Goal: Task Accomplishment & Management: Manage account settings

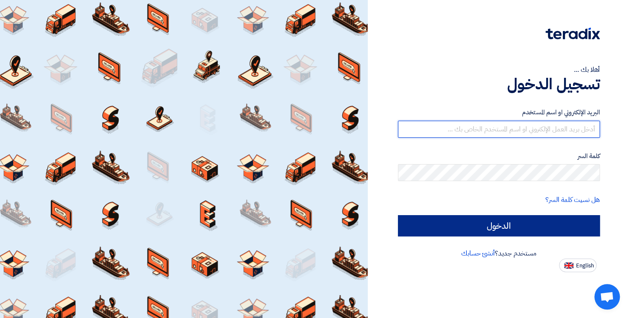
type input "[EMAIL_ADDRESS][DOMAIN_NAME]"
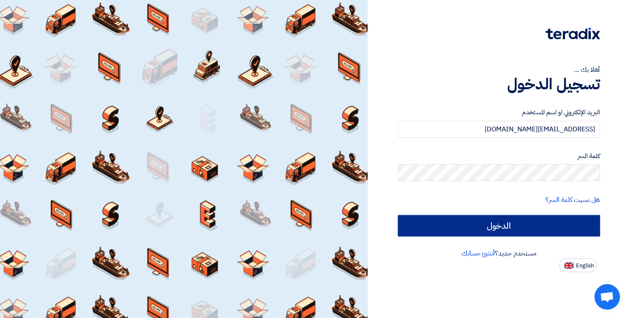
click at [465, 223] on input "الدخول" at bounding box center [499, 225] width 202 height 21
type input "Sign in"
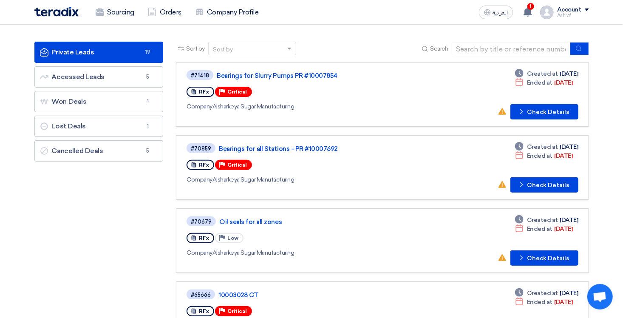
scroll to position [43, 0]
click at [241, 75] on link "Bearings for Slurry Pumps PR #10007854" at bounding box center [323, 76] width 213 height 8
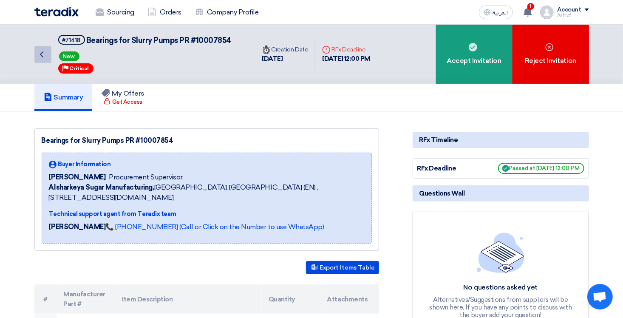
click at [38, 57] on icon "Back" at bounding box center [42, 54] width 10 height 10
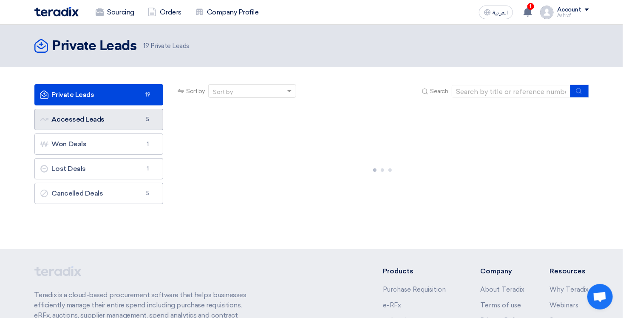
click at [91, 122] on link "Accessed Leads Accessed Leads 5" at bounding box center [98, 119] width 129 height 21
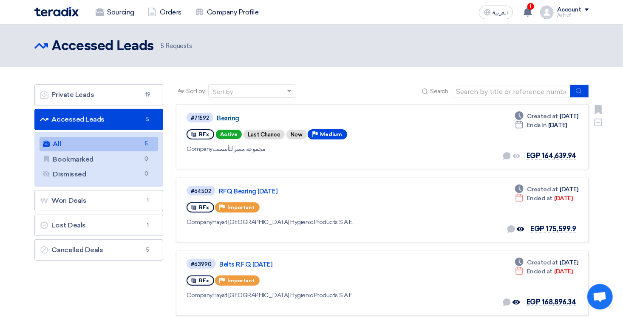
click at [225, 116] on link "Bearing" at bounding box center [323, 118] width 213 height 8
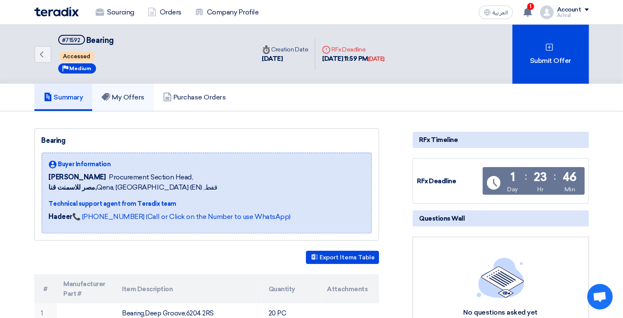
click at [133, 97] on h5 "My Offers" at bounding box center [123, 97] width 43 height 9
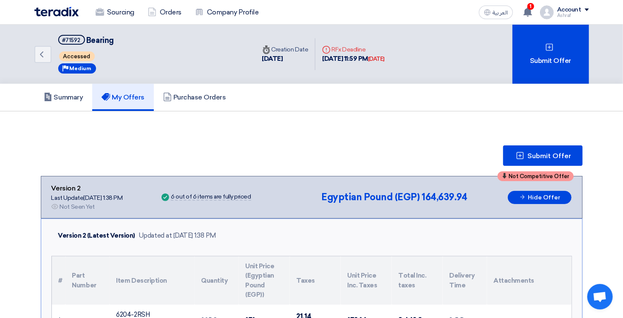
click at [441, 145] on div "Submit Offer" at bounding box center [312, 155] width 542 height 20
click at [80, 94] on h5 "Summary" at bounding box center [64, 97] width 40 height 9
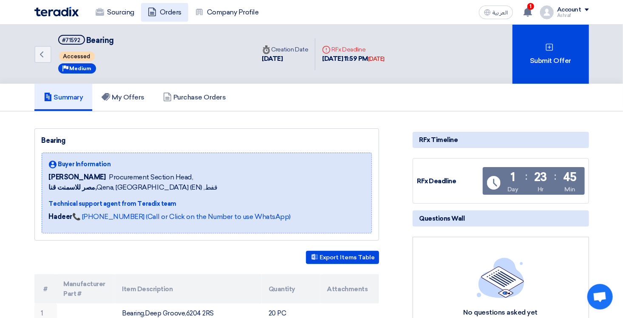
click at [162, 10] on link "Orders" at bounding box center [164, 12] width 47 height 19
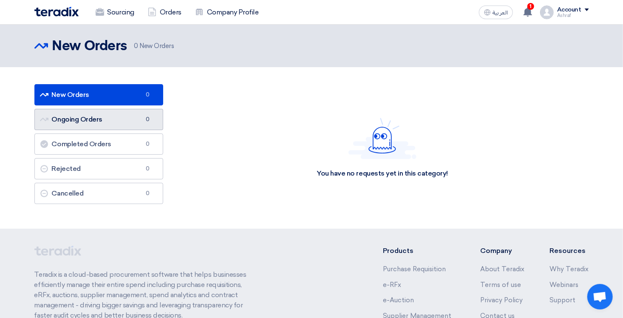
click at [120, 112] on link "Ongoing Orders Ongoing Orders 0" at bounding box center [98, 119] width 129 height 21
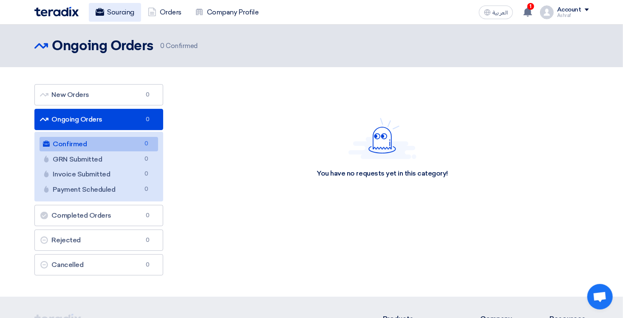
click at [113, 9] on link "Sourcing" at bounding box center [115, 12] width 52 height 19
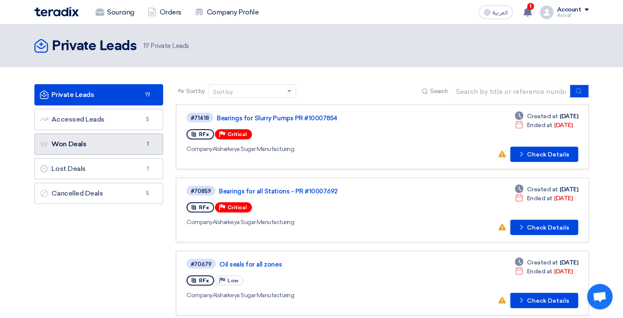
click at [97, 147] on link "Won Deals Won Deals 1" at bounding box center [98, 143] width 129 height 21
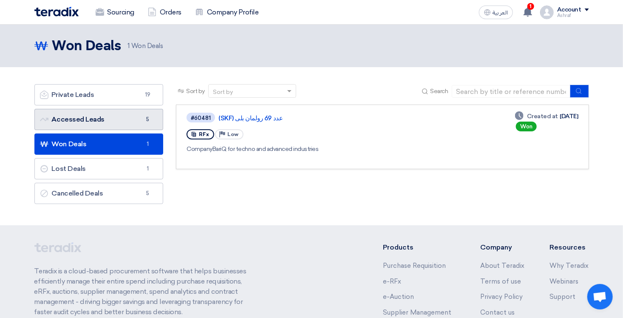
click at [91, 120] on link "Accessed Leads Accessed Leads 5" at bounding box center [98, 119] width 129 height 21
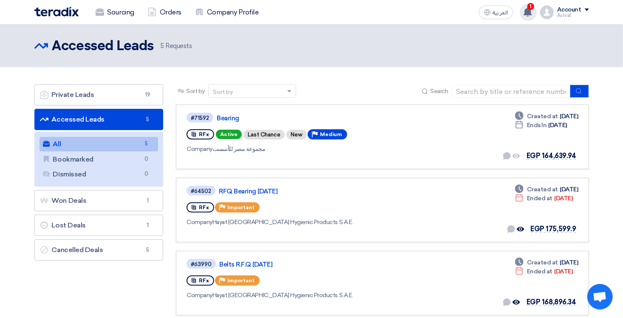
click at [532, 12] on use at bounding box center [528, 11] width 9 height 9
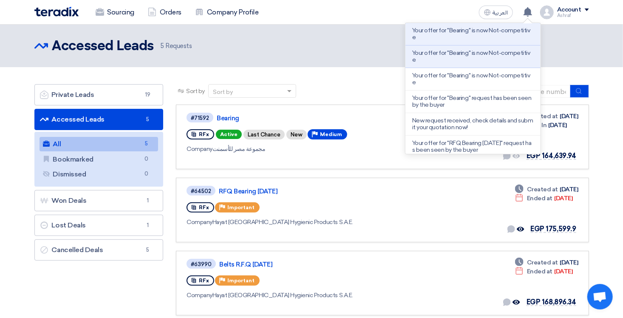
click at [568, 13] on div "Ashraf" at bounding box center [573, 15] width 32 height 5
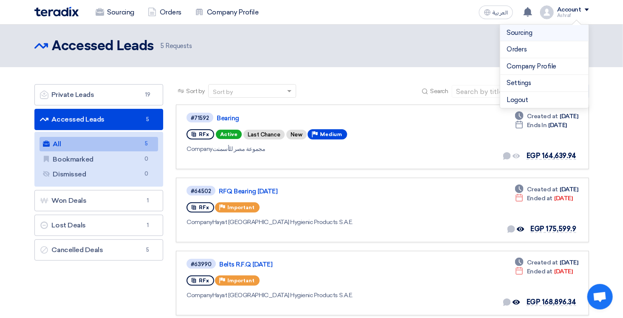
click at [542, 31] on link "Sourcing" at bounding box center [544, 33] width 75 height 10
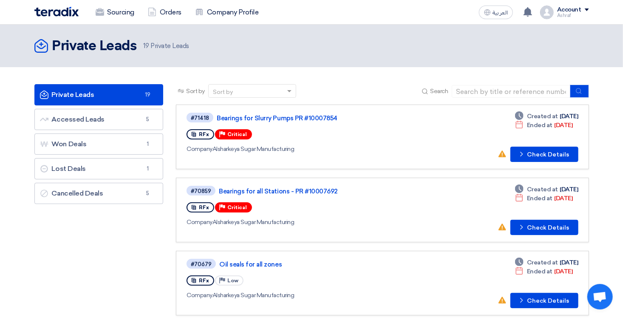
click at [572, 9] on div "Account" at bounding box center [569, 9] width 24 height 7
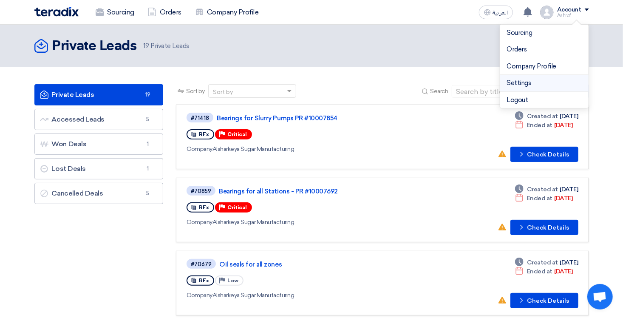
click at [531, 79] on link "Settings" at bounding box center [544, 83] width 75 height 10
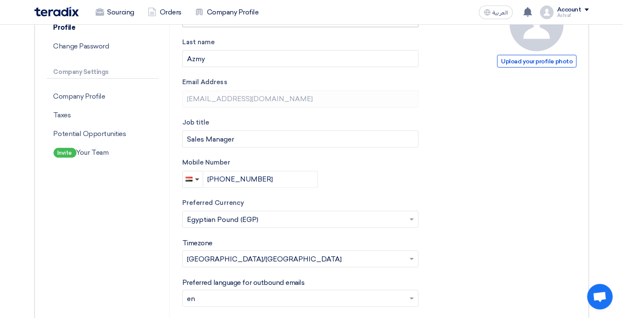
scroll to position [170, 0]
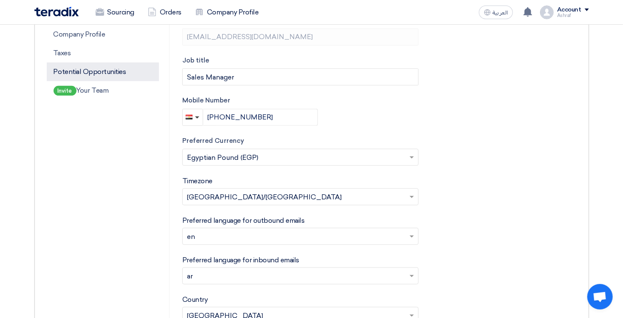
click at [101, 73] on p "Potential Opportunities" at bounding box center [103, 71] width 112 height 19
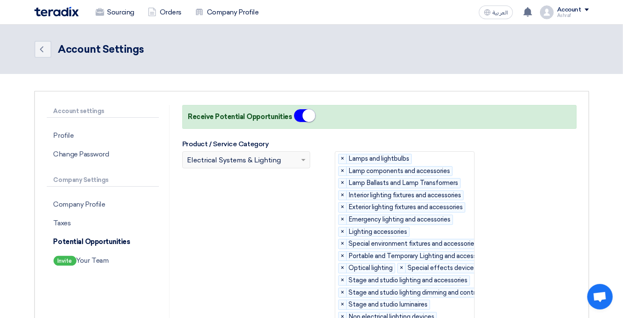
click at [300, 155] on span at bounding box center [304, 160] width 11 height 10
click at [304, 163] on span at bounding box center [304, 160] width 11 height 10
click at [304, 160] on span at bounding box center [303, 160] width 4 height 3
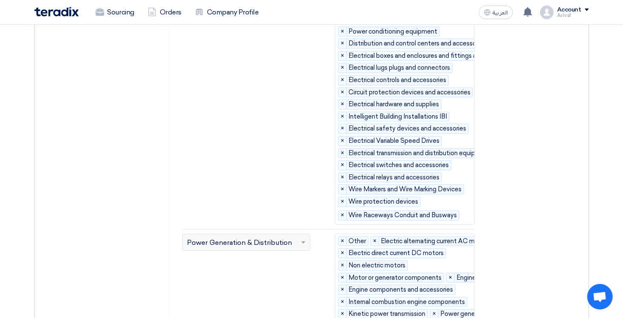
scroll to position [340, 0]
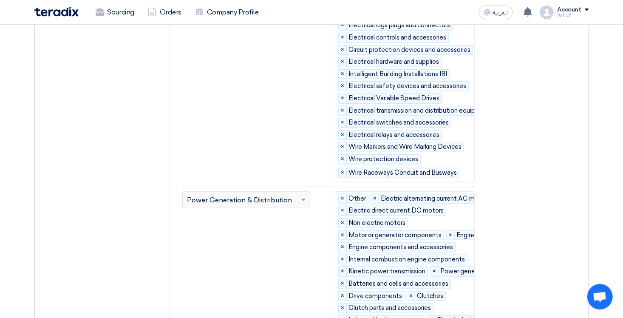
click at [306, 195] on span at bounding box center [304, 200] width 11 height 10
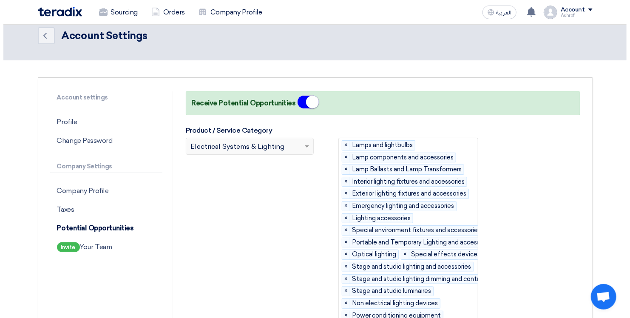
scroll to position [0, 0]
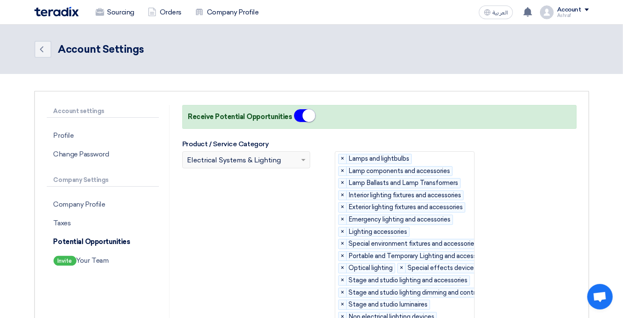
click at [575, 6] on div "Account" at bounding box center [569, 9] width 24 height 7
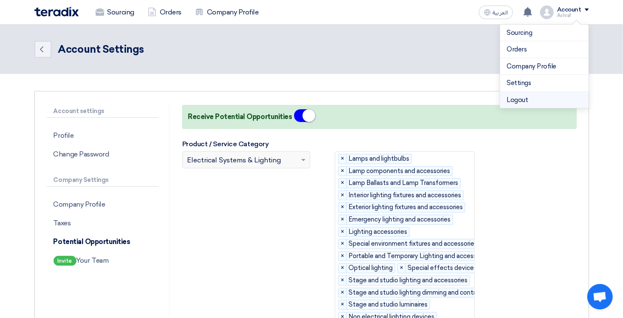
click at [529, 100] on li "Logout" at bounding box center [544, 100] width 88 height 17
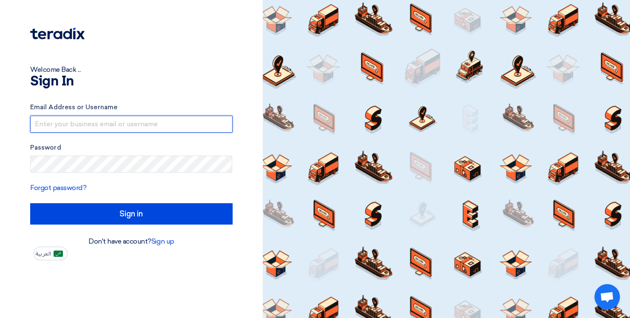
type input "[EMAIL_ADDRESS][DOMAIN_NAME]"
